Goal: Transaction & Acquisition: Purchase product/service

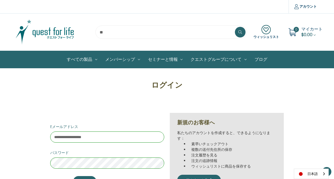
scroll to position [78, 0]
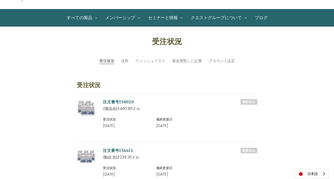
scroll to position [5, 0]
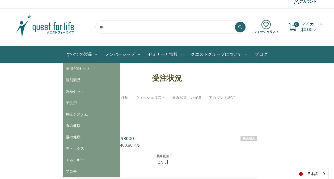
click at [78, 54] on link "すべての製品" at bounding box center [82, 54] width 39 height 17
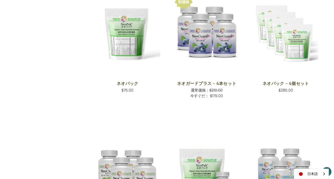
scroll to position [302, 0]
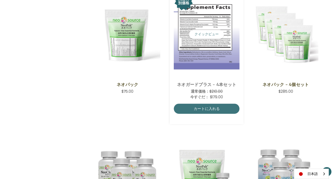
click at [205, 44] on img "NeoGuard Plus - 4 Save Set,Was:$210.00,\aNow:$179.00\a" at bounding box center [207, 34] width 66 height 70
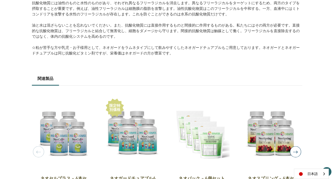
scroll to position [104, 0]
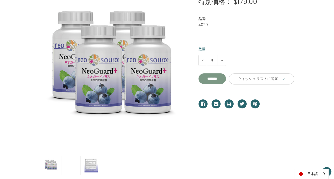
click at [221, 84] on input "**********" at bounding box center [212, 78] width 27 height 11
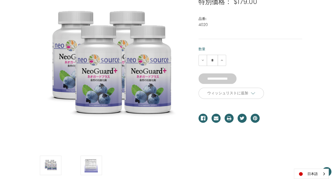
type input "*******"
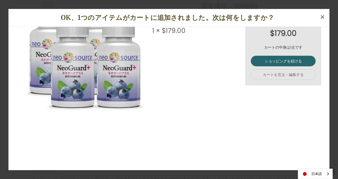
scroll to position [0, 0]
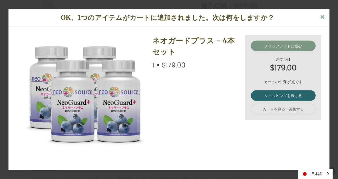
click at [281, 48] on link "チェックアウトに進む" at bounding box center [283, 46] width 65 height 11
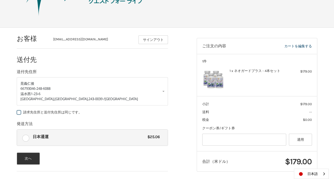
scroll to position [84, 0]
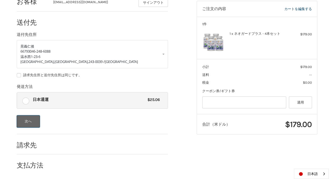
click at [28, 124] on button "次へ" at bounding box center [28, 121] width 23 height 12
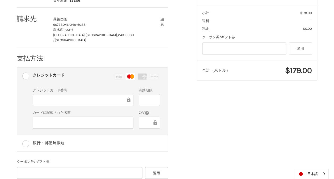
scroll to position [161, 0]
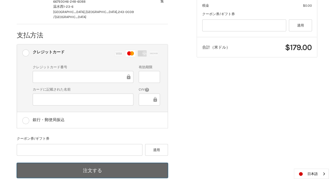
click at [97, 163] on button "注文する" at bounding box center [92, 170] width 151 height 15
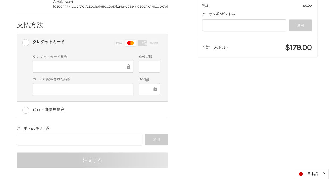
scroll to position [43, 0]
